Goal: Find specific page/section: Find specific page/section

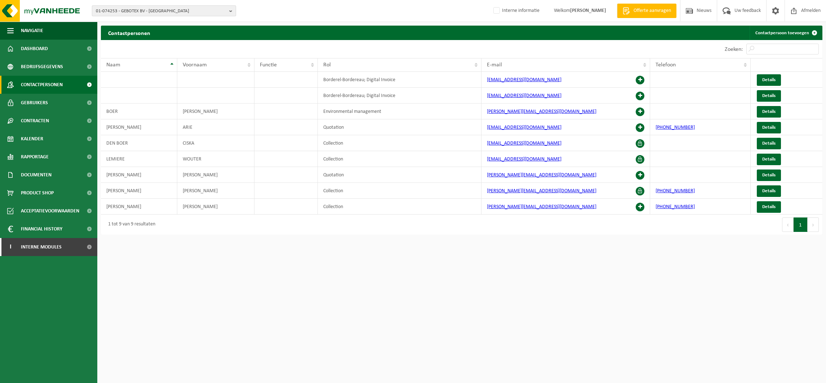
click at [142, 12] on span "01-074253 - GEBOTEX BV - [GEOGRAPHIC_DATA]" at bounding box center [161, 11] width 130 height 11
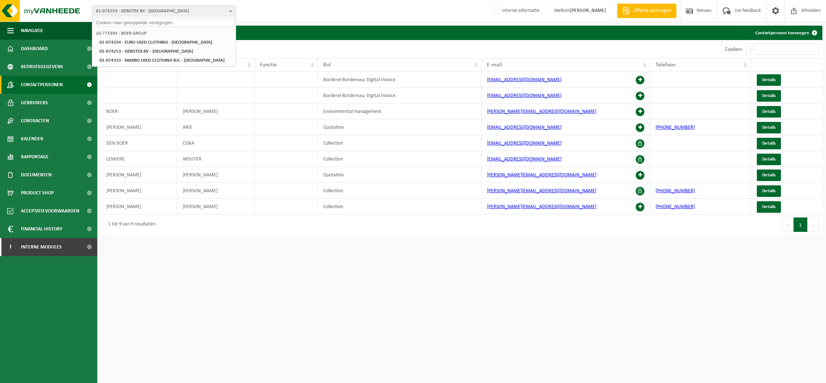
click at [124, 22] on input "text" at bounding box center [164, 22] width 141 height 9
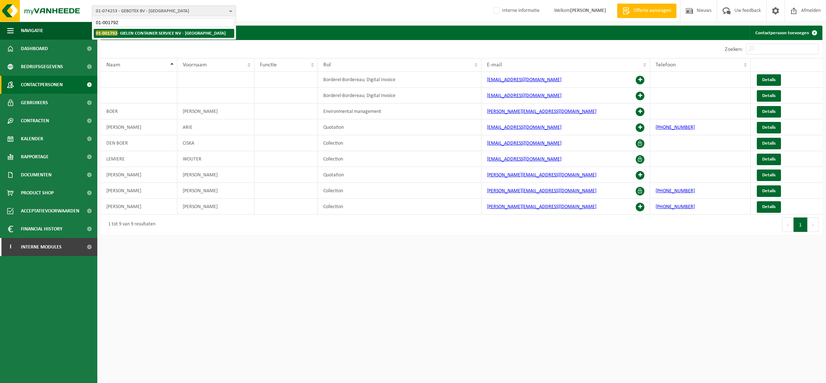
type input "01-001792"
click at [120, 29] on li "01-001792 - GIELEN CONTAINER SERVICE NV - GENK" at bounding box center [164, 33] width 141 height 9
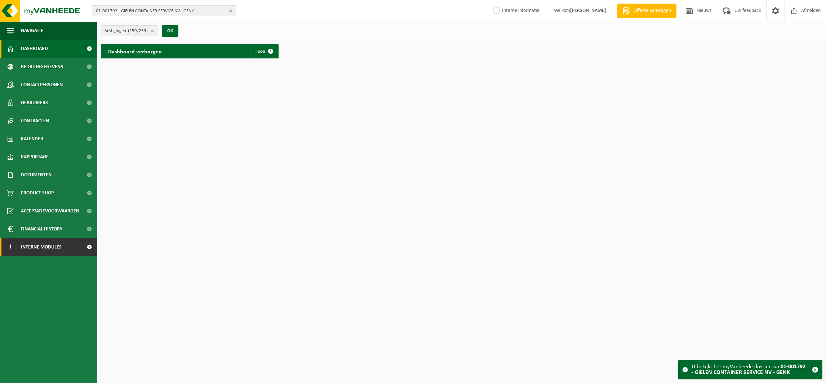
click at [40, 251] on span "Interne modules" at bounding box center [41, 247] width 41 height 18
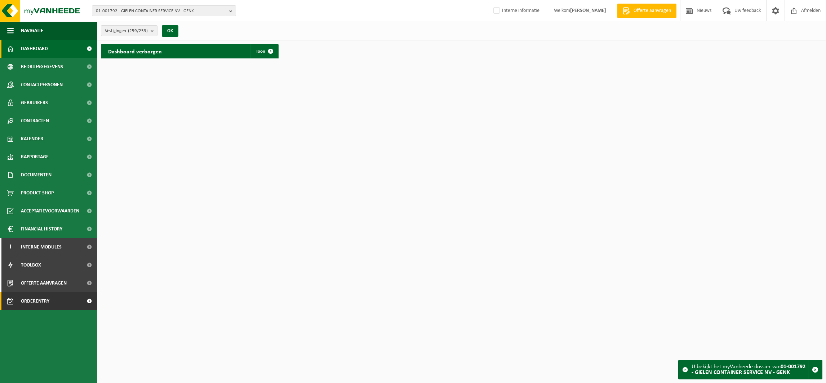
click at [28, 300] on span "Orderentry Goedkeuring" at bounding box center [51, 301] width 61 height 18
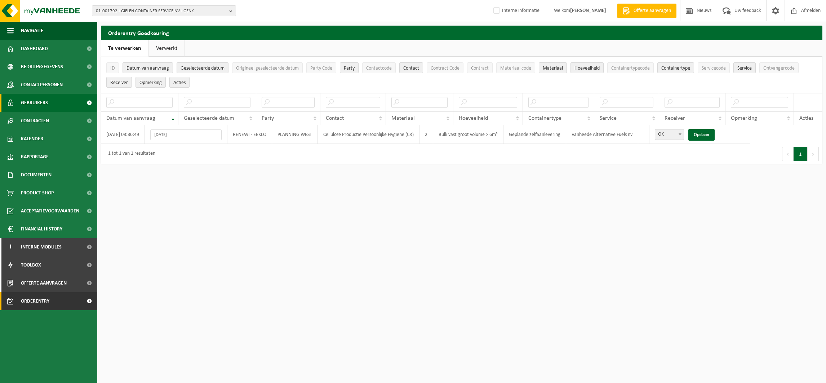
click at [33, 104] on span "Gebruikers" at bounding box center [34, 103] width 27 height 18
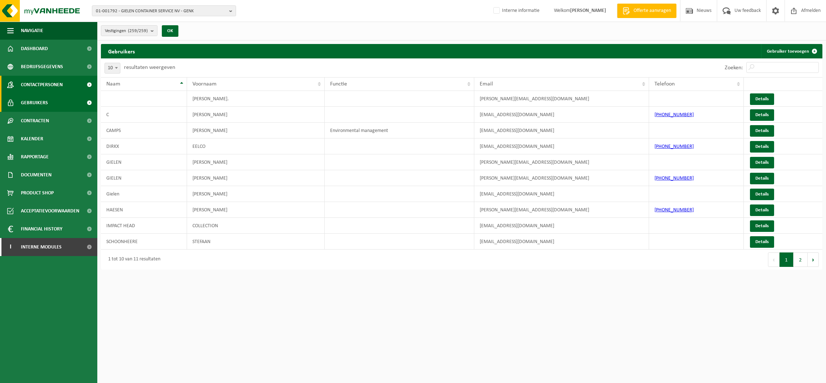
click at [38, 83] on span "Contactpersonen" at bounding box center [42, 85] width 42 height 18
